Goal: Transaction & Acquisition: Purchase product/service

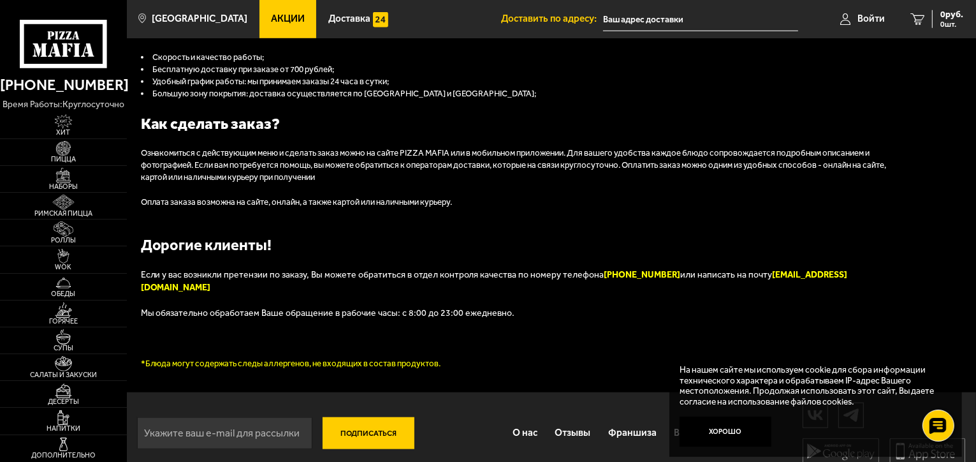
scroll to position [1283, 0]
click at [62, 154] on img at bounding box center [63, 148] width 39 height 15
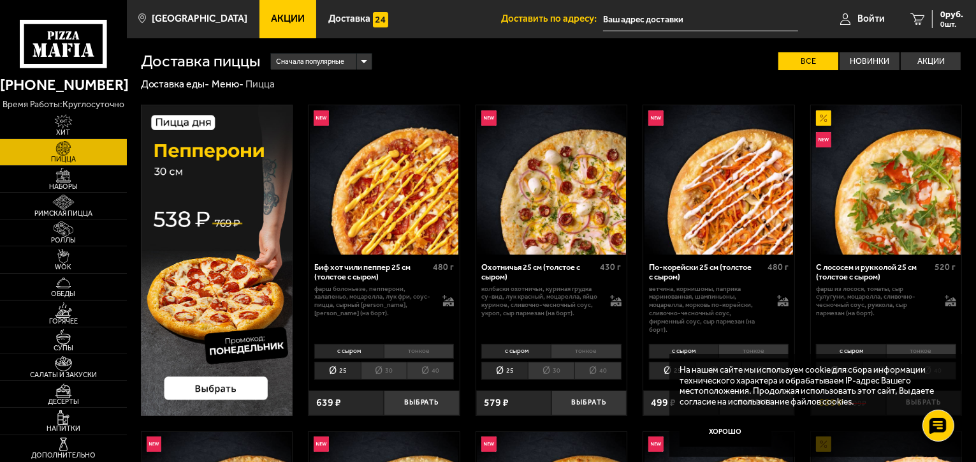
click at [365, 63] on div "Сначала популярные" at bounding box center [321, 62] width 100 height 17
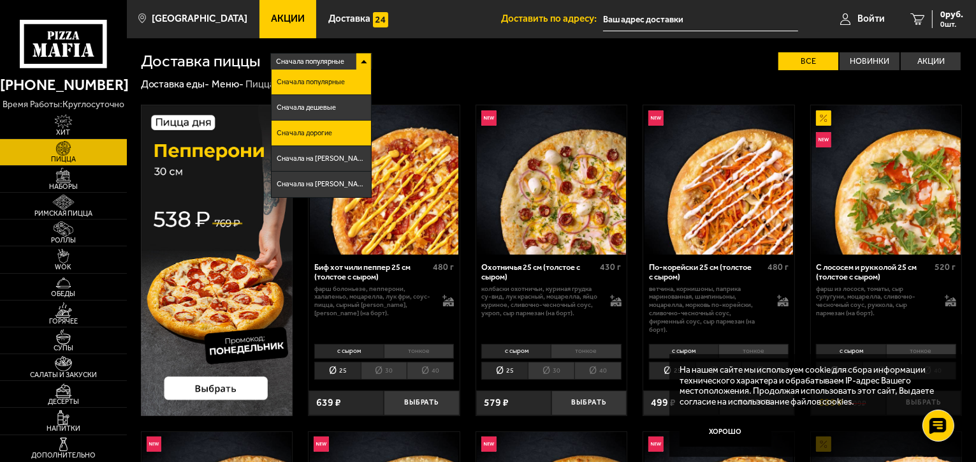
click at [322, 131] on span "Сначала дорогие" at bounding box center [304, 132] width 55 height 7
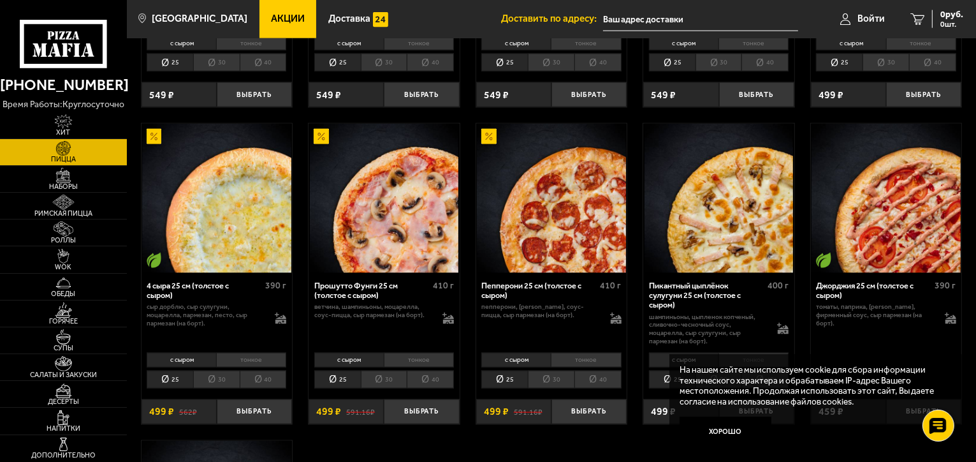
scroll to position [1849, 0]
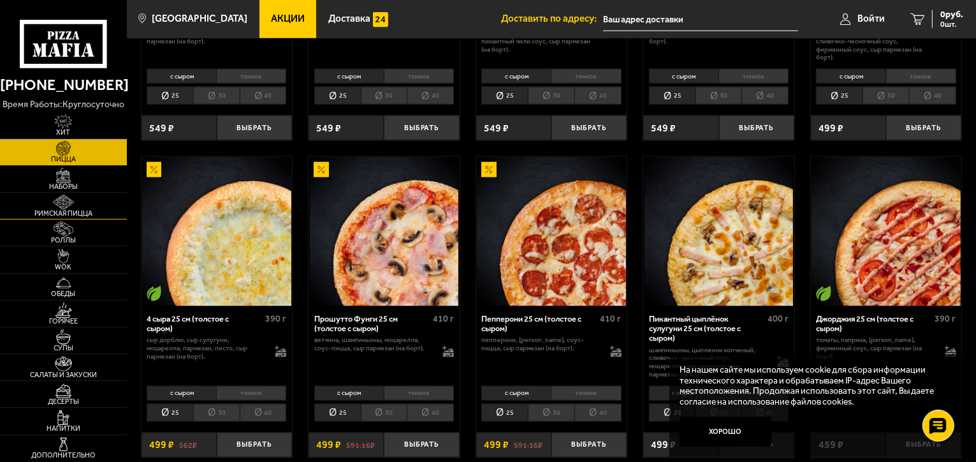
click at [67, 201] on img at bounding box center [63, 201] width 39 height 15
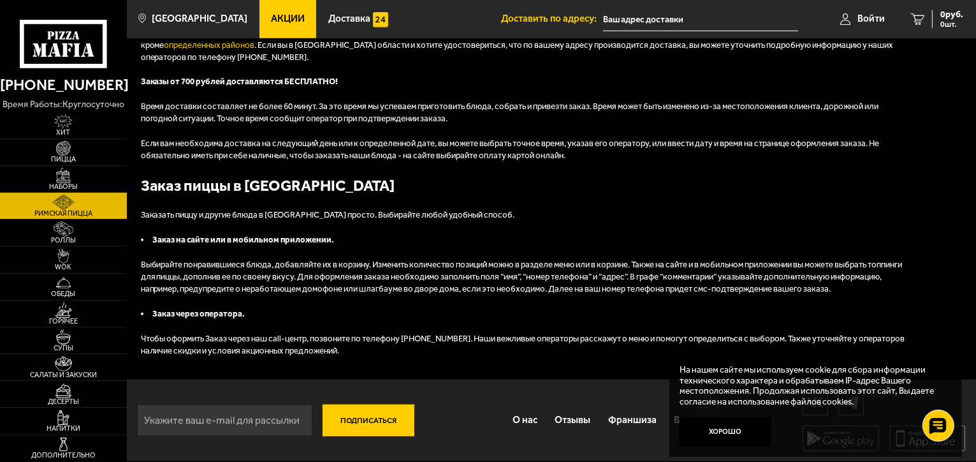
click at [67, 201] on img at bounding box center [63, 201] width 39 height 15
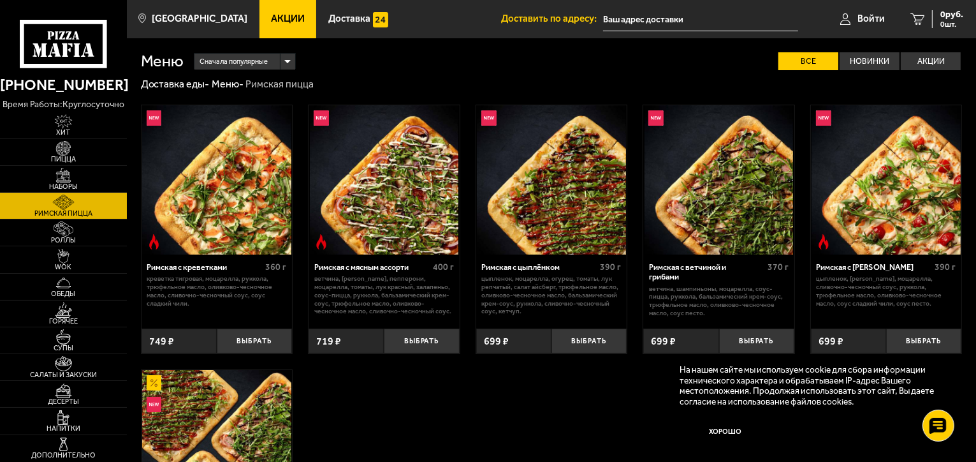
click at [822, 60] on label "Все" at bounding box center [808, 61] width 60 height 18
click at [0, 0] on input "Все" at bounding box center [0, 0] width 0 height 0
click at [61, 183] on span "Наборы" at bounding box center [63, 186] width 127 height 7
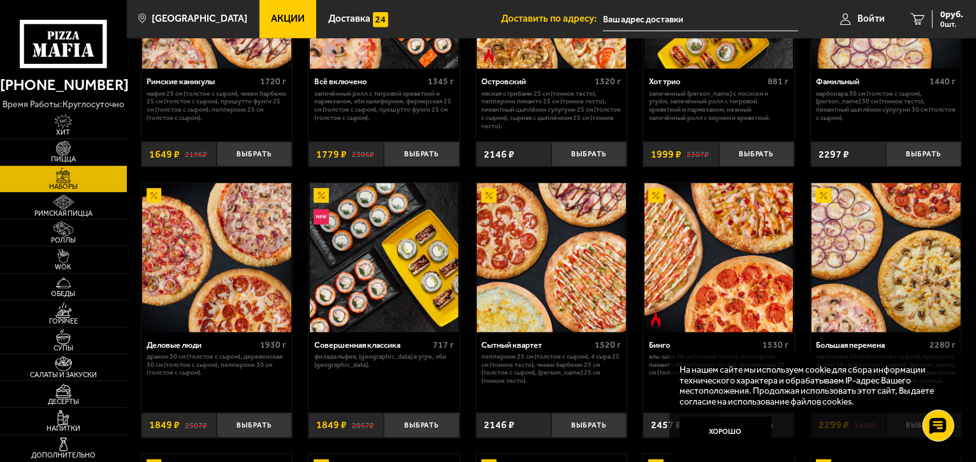
scroll to position [956, 0]
